Goal: Task Accomplishment & Management: Use online tool/utility

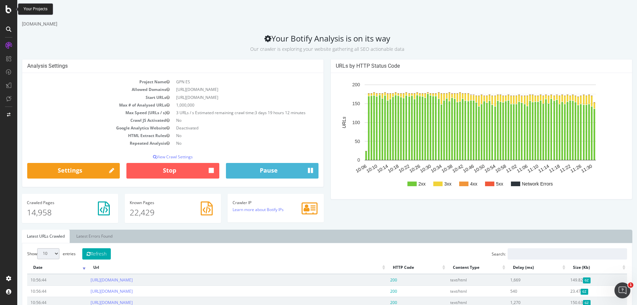
click at [8, 9] on icon at bounding box center [9, 9] width 6 height 8
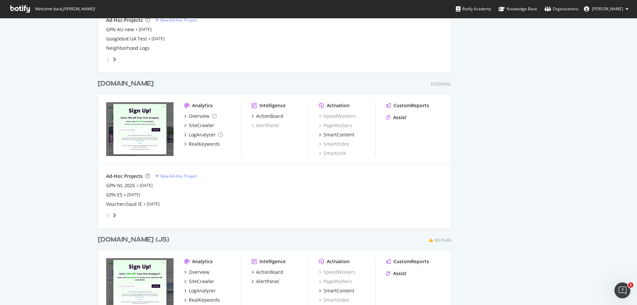
scroll to position [298, 0]
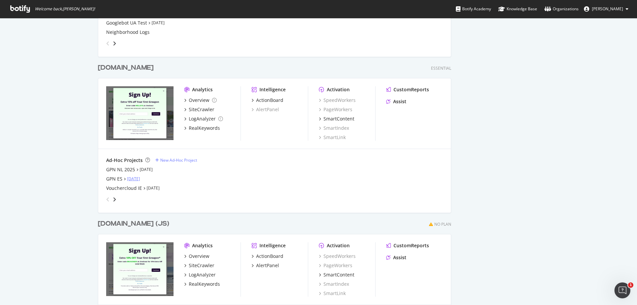
click at [140, 180] on link "[DATE]" at bounding box center [133, 179] width 13 height 6
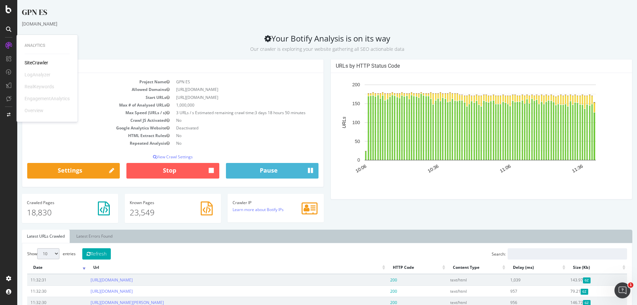
click at [8, 44] on icon at bounding box center [8, 45] width 7 height 7
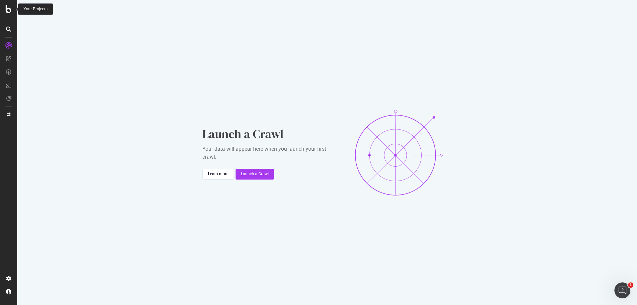
click at [11, 12] on icon at bounding box center [9, 9] width 6 height 8
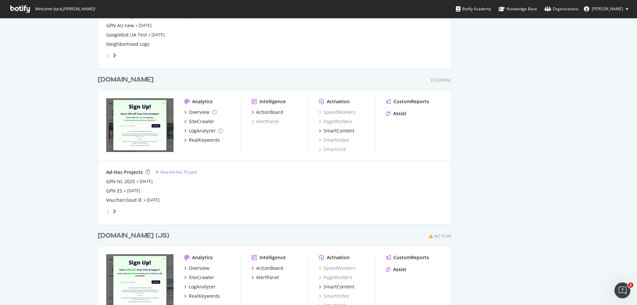
scroll to position [298, 0]
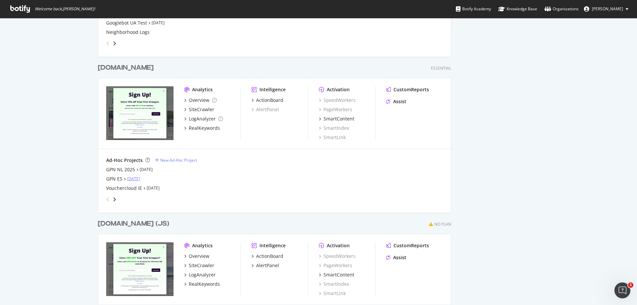
click at [133, 178] on link "[DATE]" at bounding box center [133, 179] width 13 height 6
click at [153, 170] on link "[DATE]" at bounding box center [146, 169] width 13 height 6
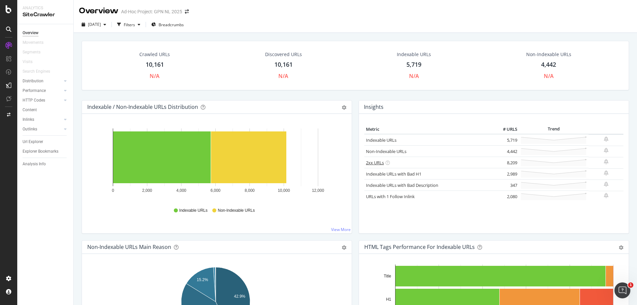
click at [373, 162] on link "2xx URLs" at bounding box center [375, 162] width 18 height 6
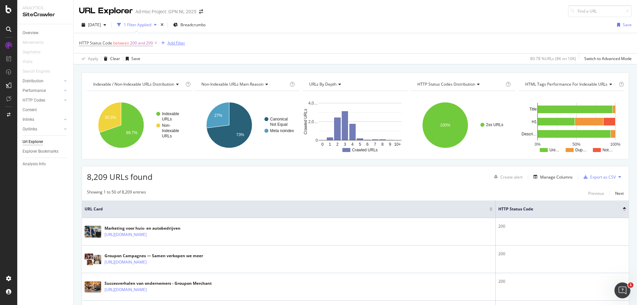
click at [178, 42] on div "Add Filter" at bounding box center [176, 43] width 18 height 6
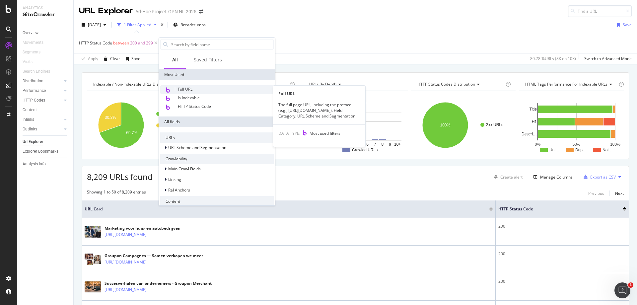
click at [187, 91] on span "Full URL" at bounding box center [185, 89] width 15 height 6
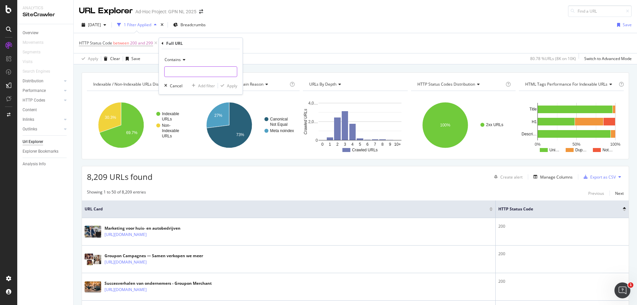
click at [192, 70] on input "text" at bounding box center [200, 71] width 72 height 11
click at [179, 71] on input "text" at bounding box center [200, 71] width 72 height 11
paste input "[URL][DOMAIN_NAME]"
type input "[URL][DOMAIN_NAME]"
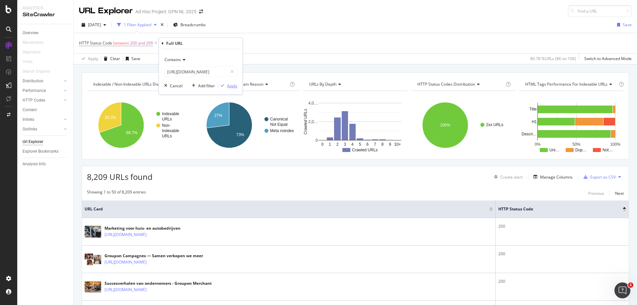
click at [236, 87] on div "Apply" at bounding box center [232, 86] width 10 height 6
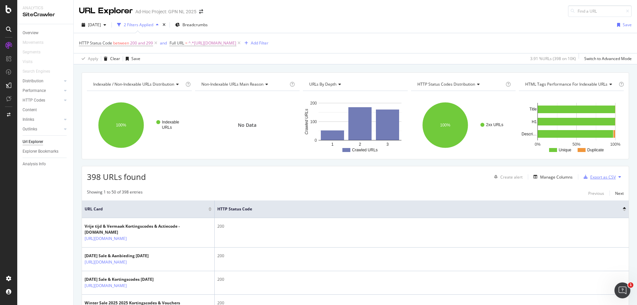
click at [605, 179] on div "Export as CSV" at bounding box center [603, 177] width 26 height 6
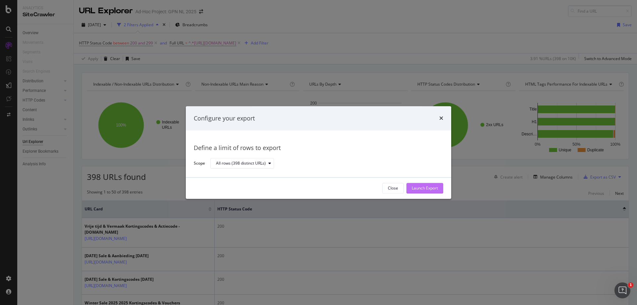
click at [436, 186] on div "Launch Export" at bounding box center [424, 188] width 26 height 6
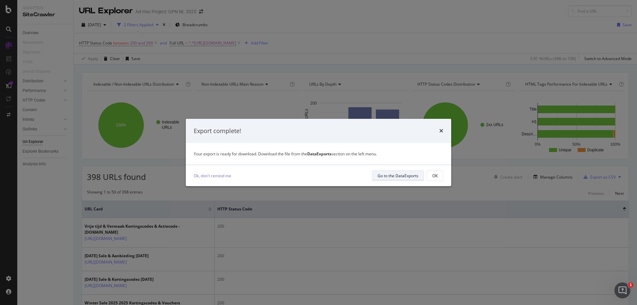
click at [397, 174] on div "Go to the DataExports" at bounding box center [397, 176] width 41 height 6
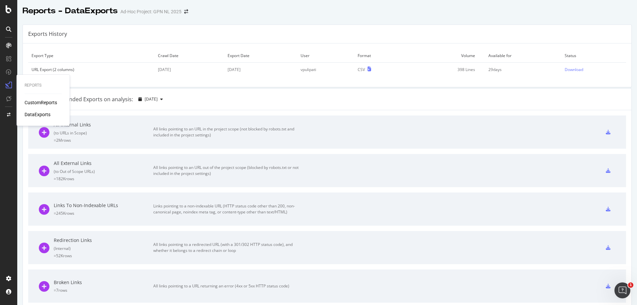
click at [34, 112] on div "DataExports" at bounding box center [38, 114] width 26 height 7
click at [568, 70] on div "Download" at bounding box center [573, 70] width 19 height 6
click at [10, 9] on icon at bounding box center [9, 9] width 6 height 8
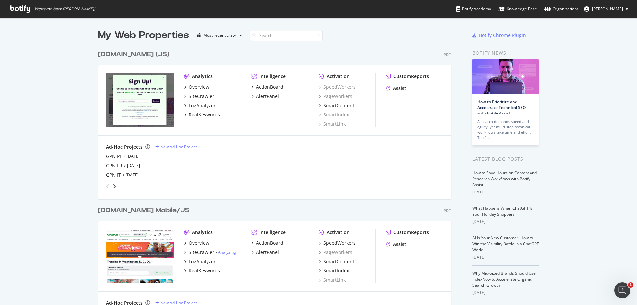
scroll to position [300, 627]
